Goal: Transaction & Acquisition: Purchase product/service

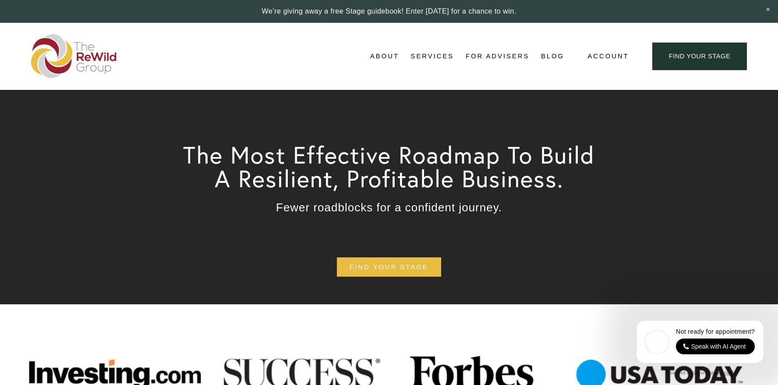
click at [501, 53] on link "For Advisers" at bounding box center [498, 56] width 64 height 13
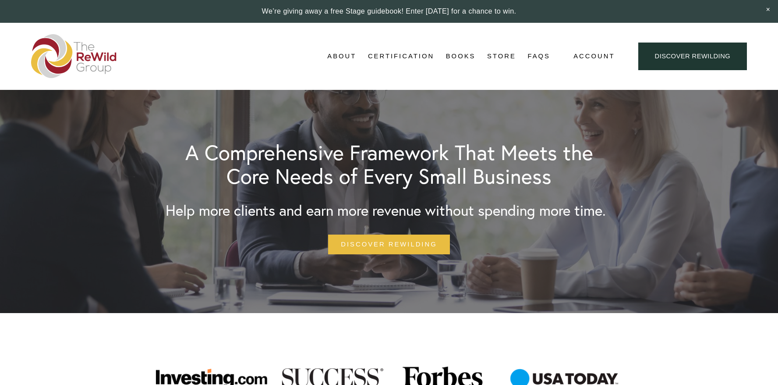
click at [505, 55] on link "Store" at bounding box center [501, 56] width 29 height 13
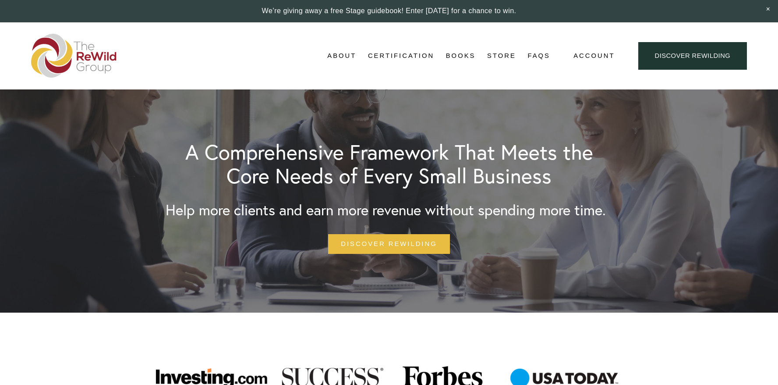
click at [506, 55] on link "Store" at bounding box center [501, 56] width 29 height 13
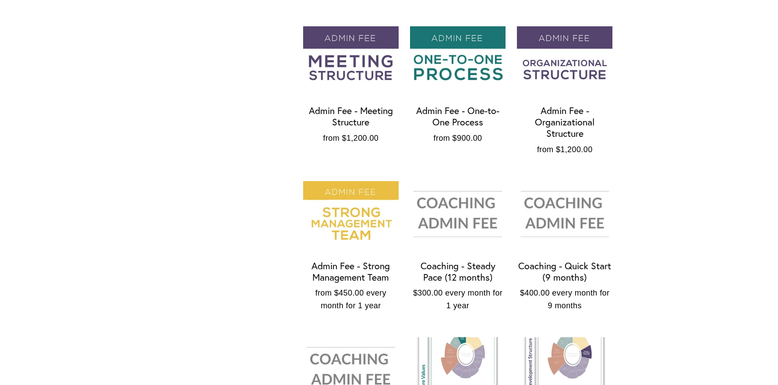
scroll to position [708, 0]
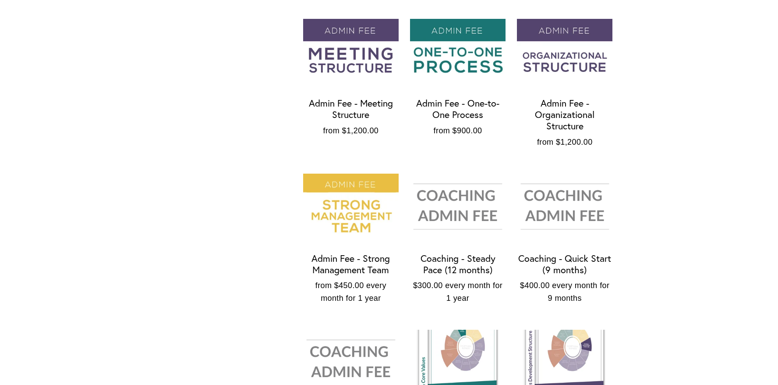
click at [454, 194] on img "Coaching - Steady Pace (12 months)" at bounding box center [458, 206] width 96 height 64
